Goal: Navigation & Orientation: Find specific page/section

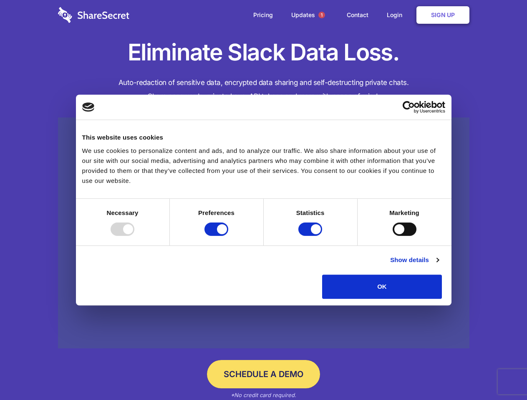
click at [134, 236] on div at bounding box center [122, 229] width 24 height 13
click at [228, 236] on input "Preferences" at bounding box center [216, 229] width 24 height 13
checkbox input "false"
click at [311, 236] on input "Statistics" at bounding box center [310, 229] width 24 height 13
checkbox input "false"
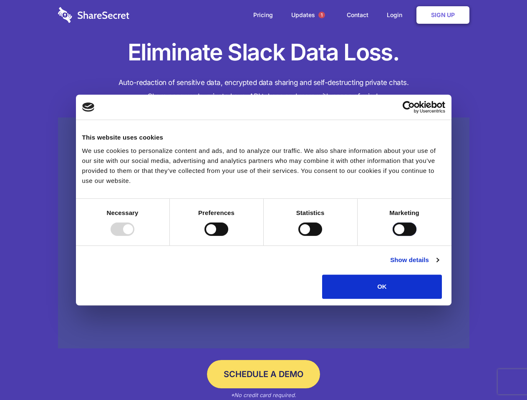
click at [392, 236] on input "Marketing" at bounding box center [404, 229] width 24 height 13
checkbox input "true"
click at [438, 265] on link "Show details" at bounding box center [414, 260] width 48 height 10
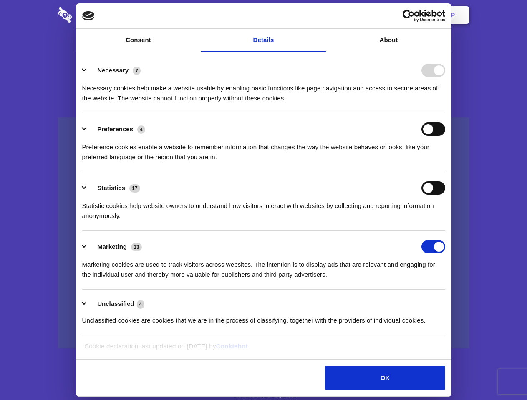
click at [445, 113] on li "Necessary 7 Necessary cookies help make a website usable by enabling basic func…" at bounding box center [263, 84] width 363 height 59
click at [321, 15] on span "1" at bounding box center [321, 15] width 7 height 7
